Goal: Transaction & Acquisition: Book appointment/travel/reservation

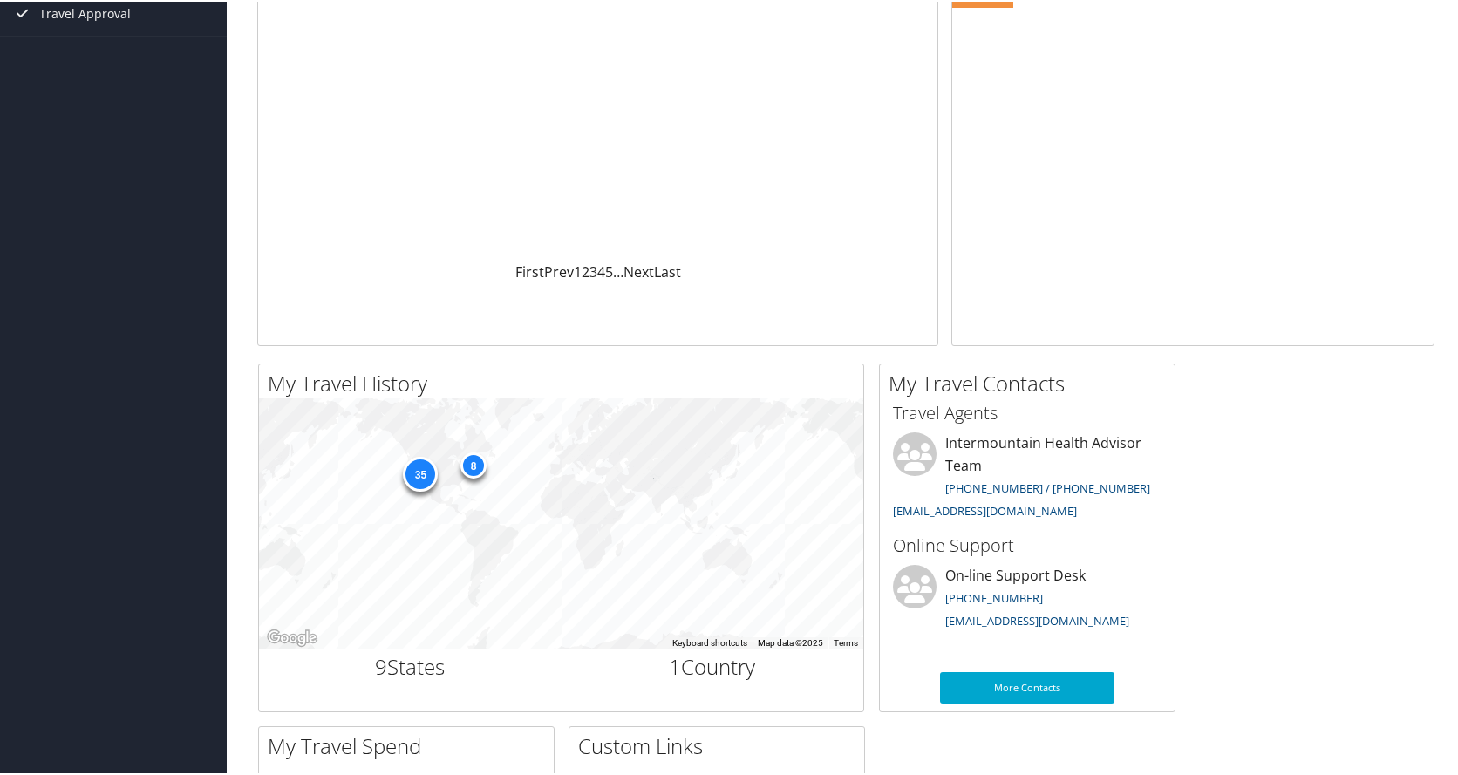
scroll to position [262, 0]
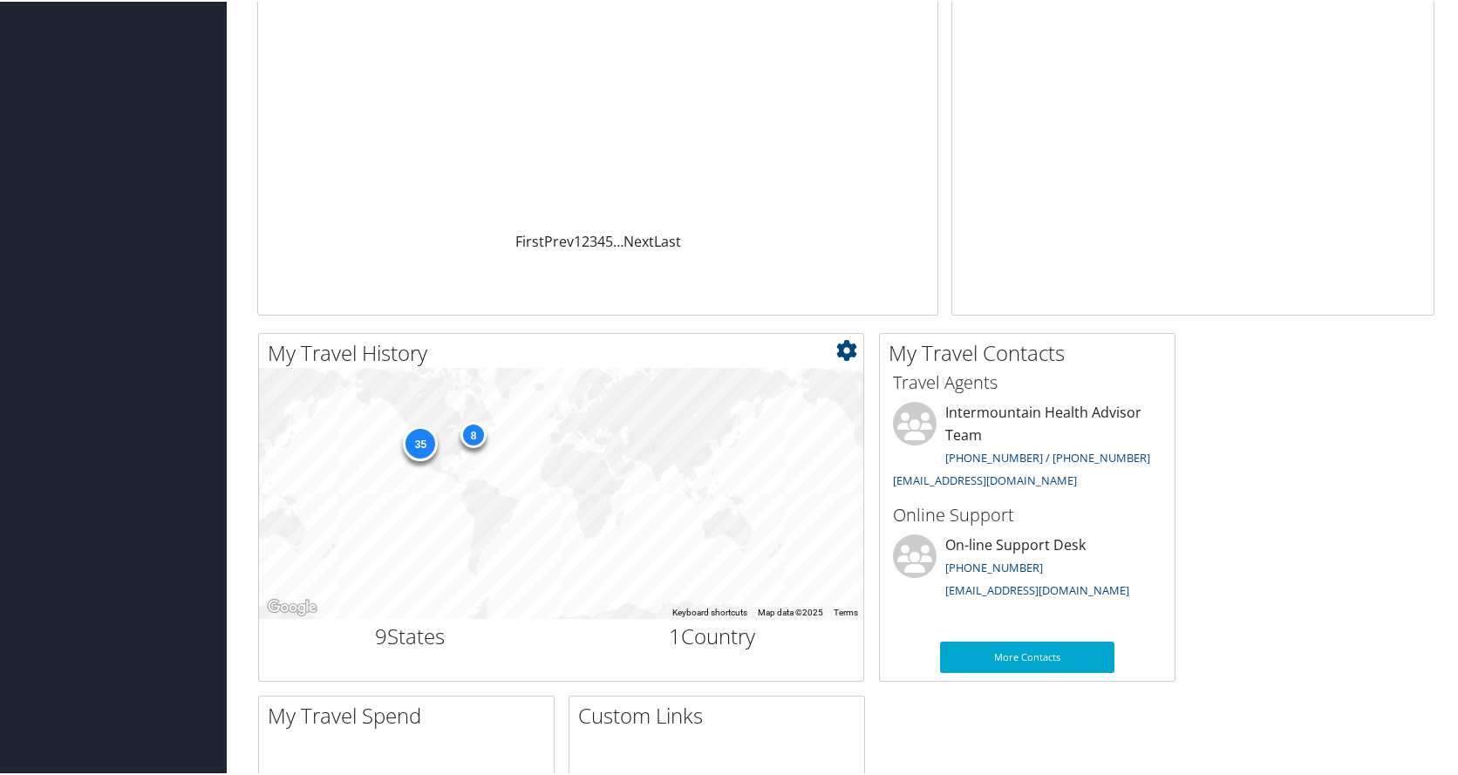
click at [422, 643] on h2 "9 States" at bounding box center [410, 635] width 276 height 30
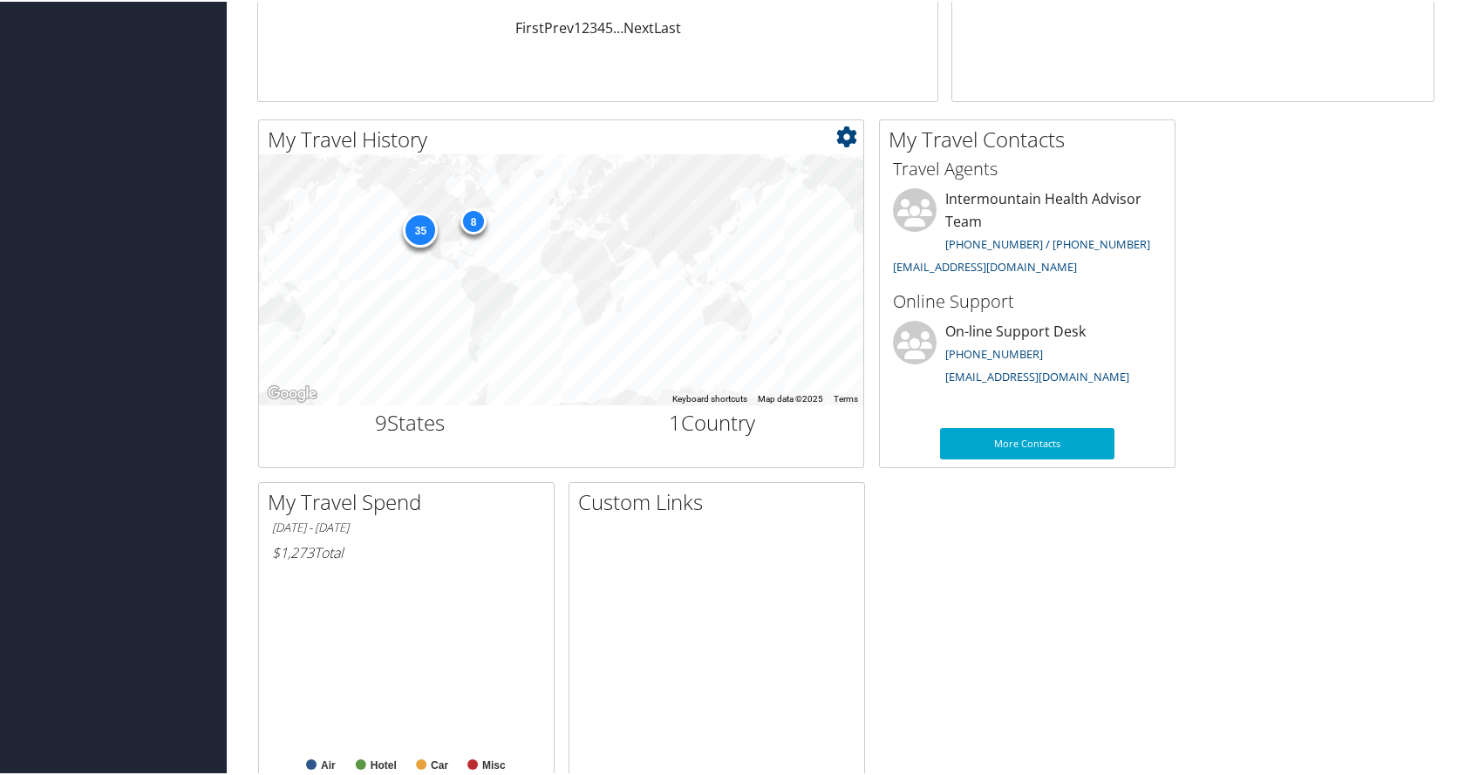
scroll to position [523, 0]
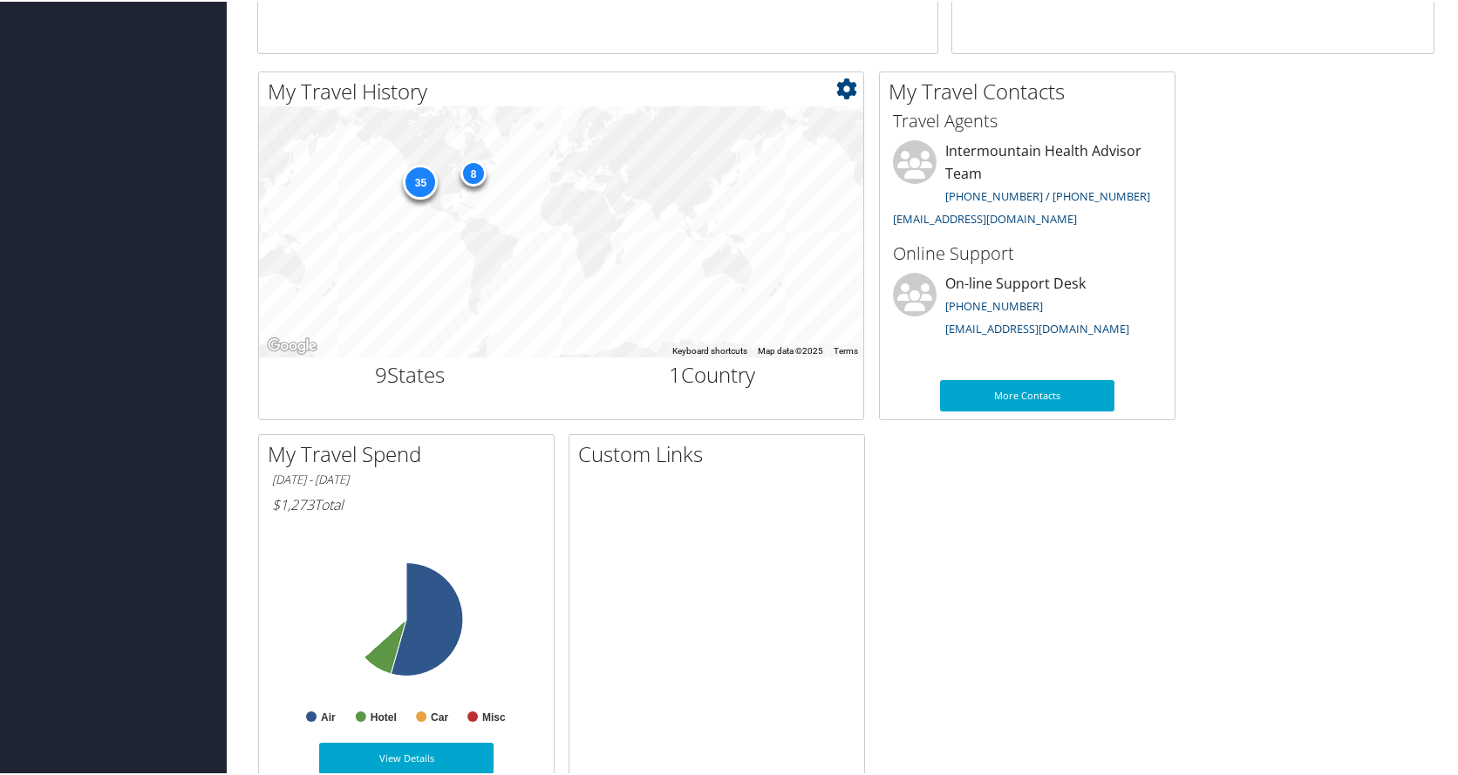
click at [638, 206] on div "35 8" at bounding box center [561, 230] width 604 height 251
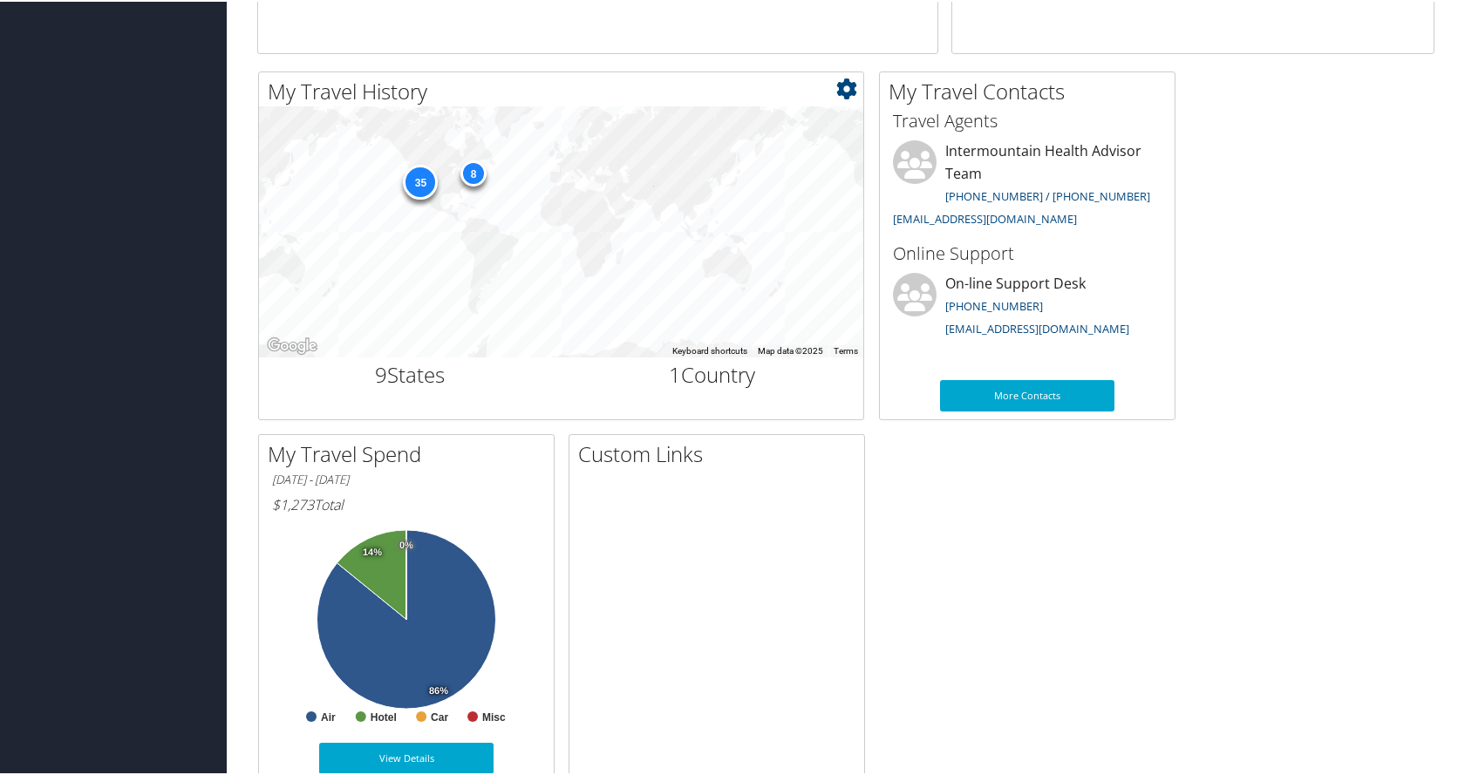
click at [471, 228] on div "35 8" at bounding box center [561, 230] width 604 height 251
click at [856, 81] on icon at bounding box center [846, 87] width 21 height 21
click at [669, 117] on link "Small" at bounding box center [742, 116] width 229 height 30
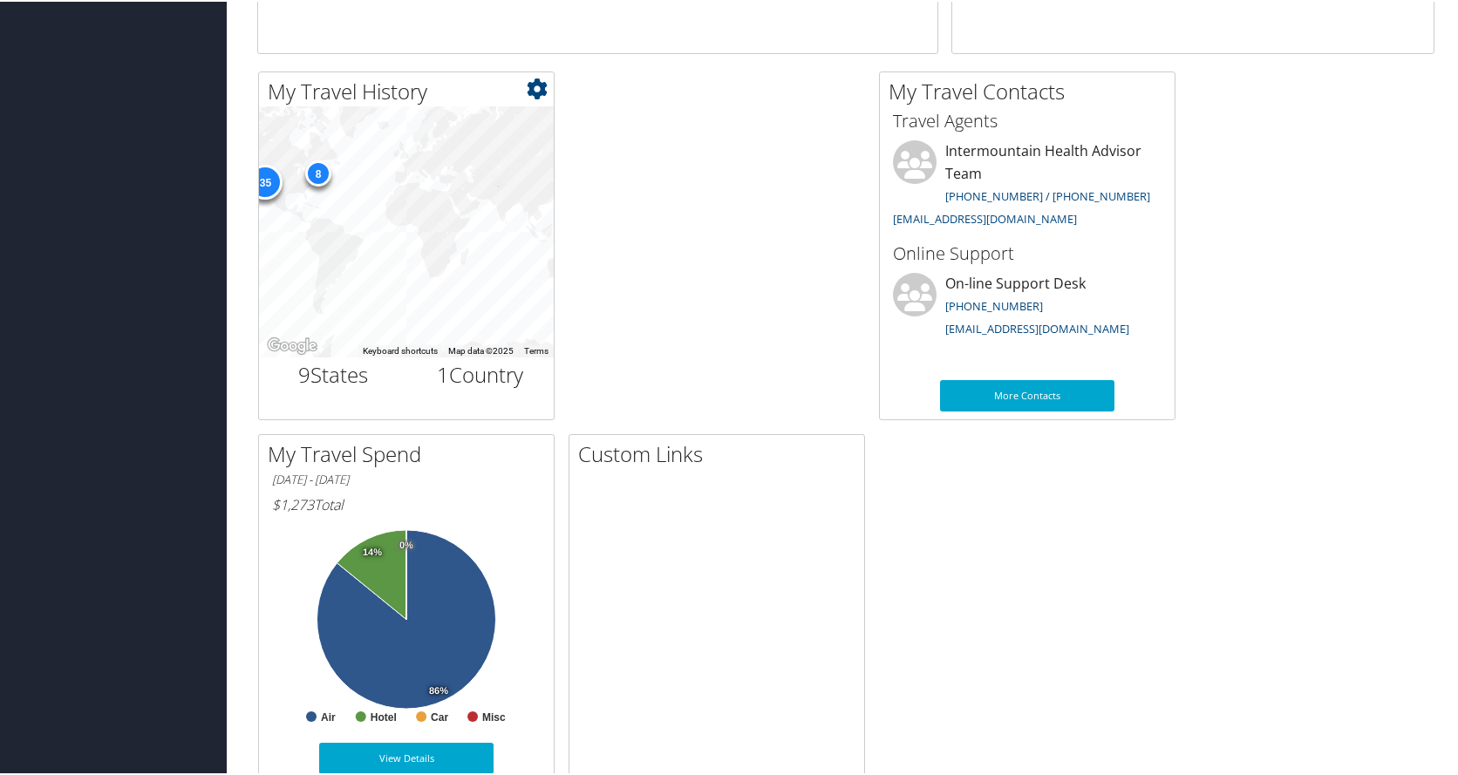
click at [538, 85] on icon at bounding box center [537, 87] width 21 height 21
click at [487, 167] on link "Large" at bounding box center [432, 175] width 229 height 30
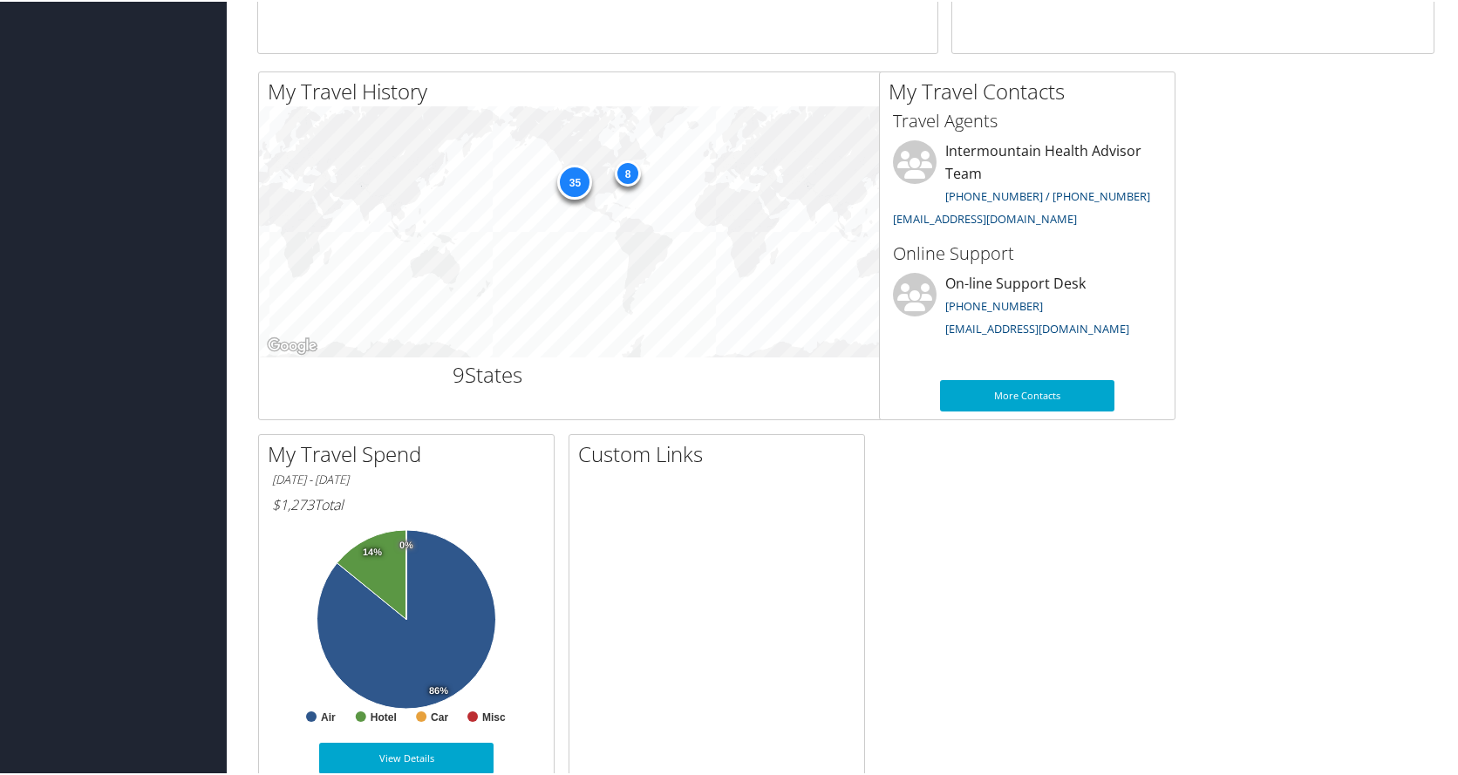
click at [580, 176] on div "35" at bounding box center [574, 180] width 35 height 35
click at [629, 177] on div "8" at bounding box center [628, 172] width 26 height 26
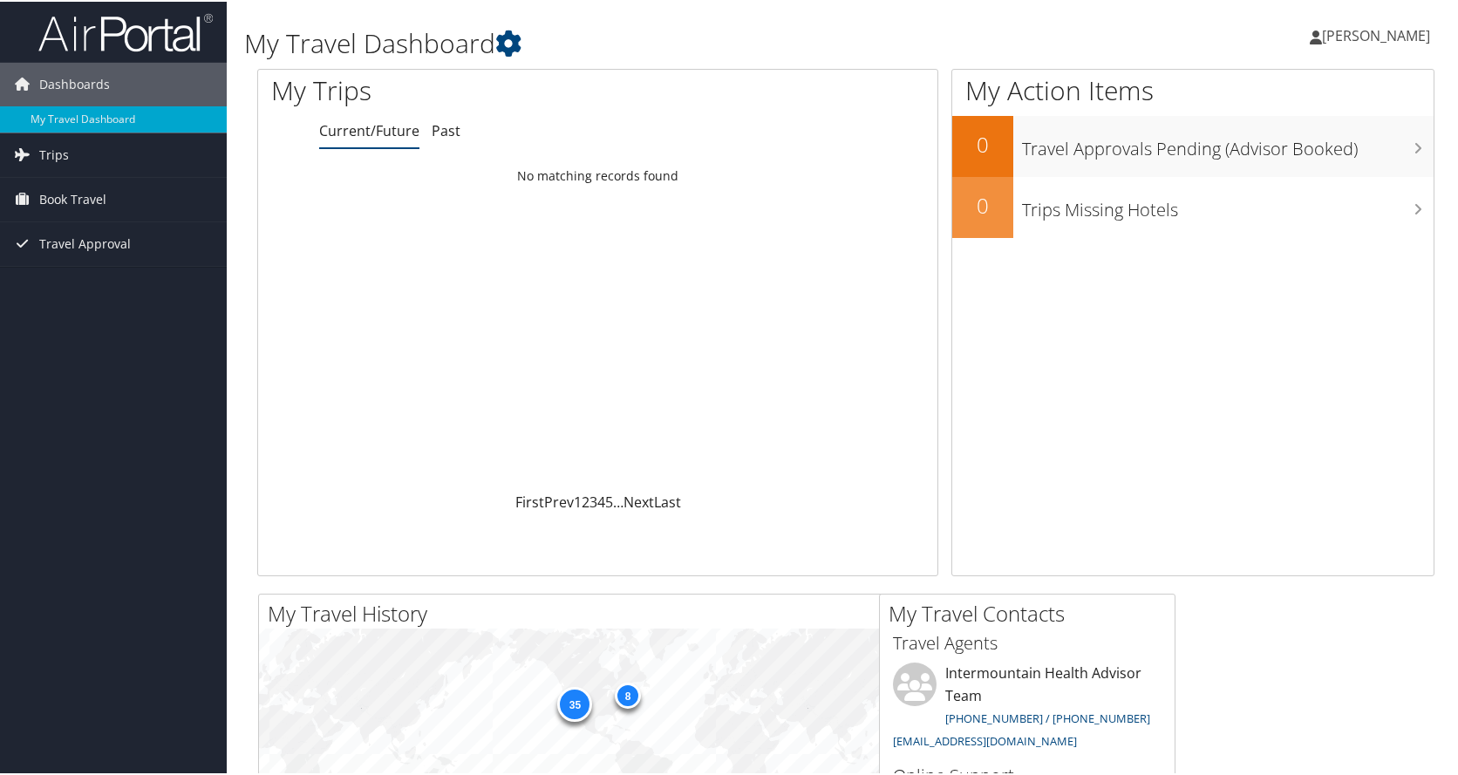
scroll to position [0, 0]
click at [85, 205] on span "Book Travel" at bounding box center [72, 199] width 67 height 44
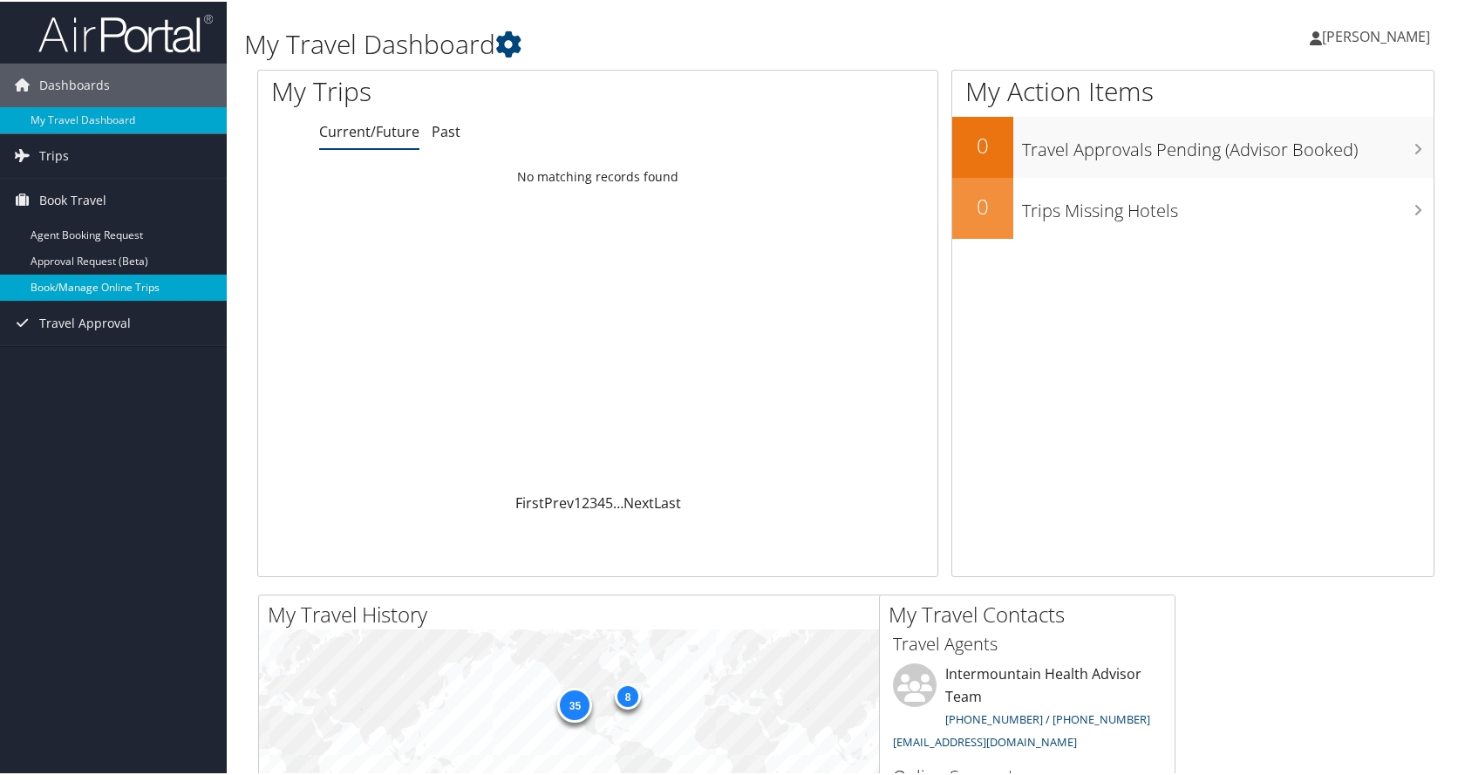
click at [113, 289] on link "Book/Manage Online Trips" at bounding box center [113, 286] width 227 height 26
